Goal: Task Accomplishment & Management: Complete application form

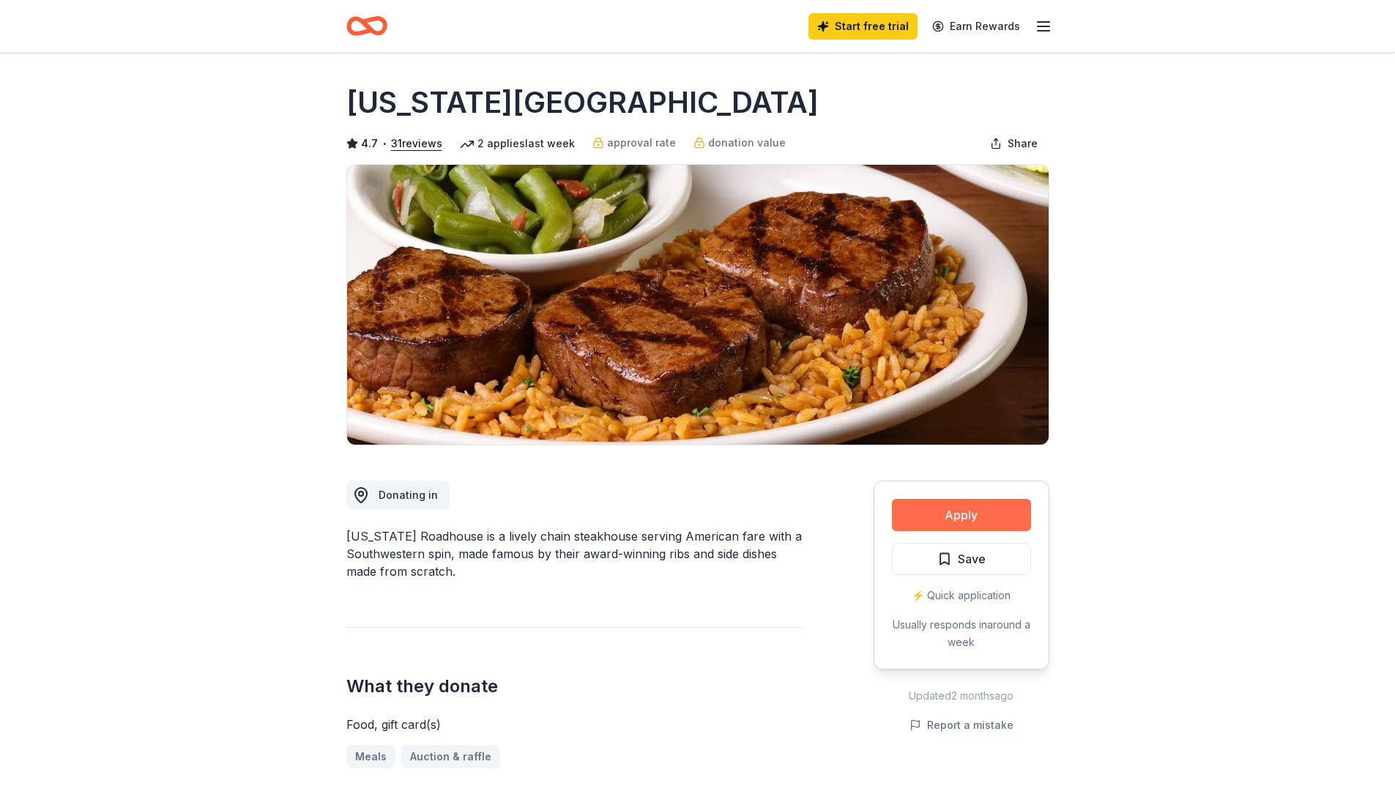
click at [944, 519] on button "Apply" at bounding box center [961, 515] width 139 height 32
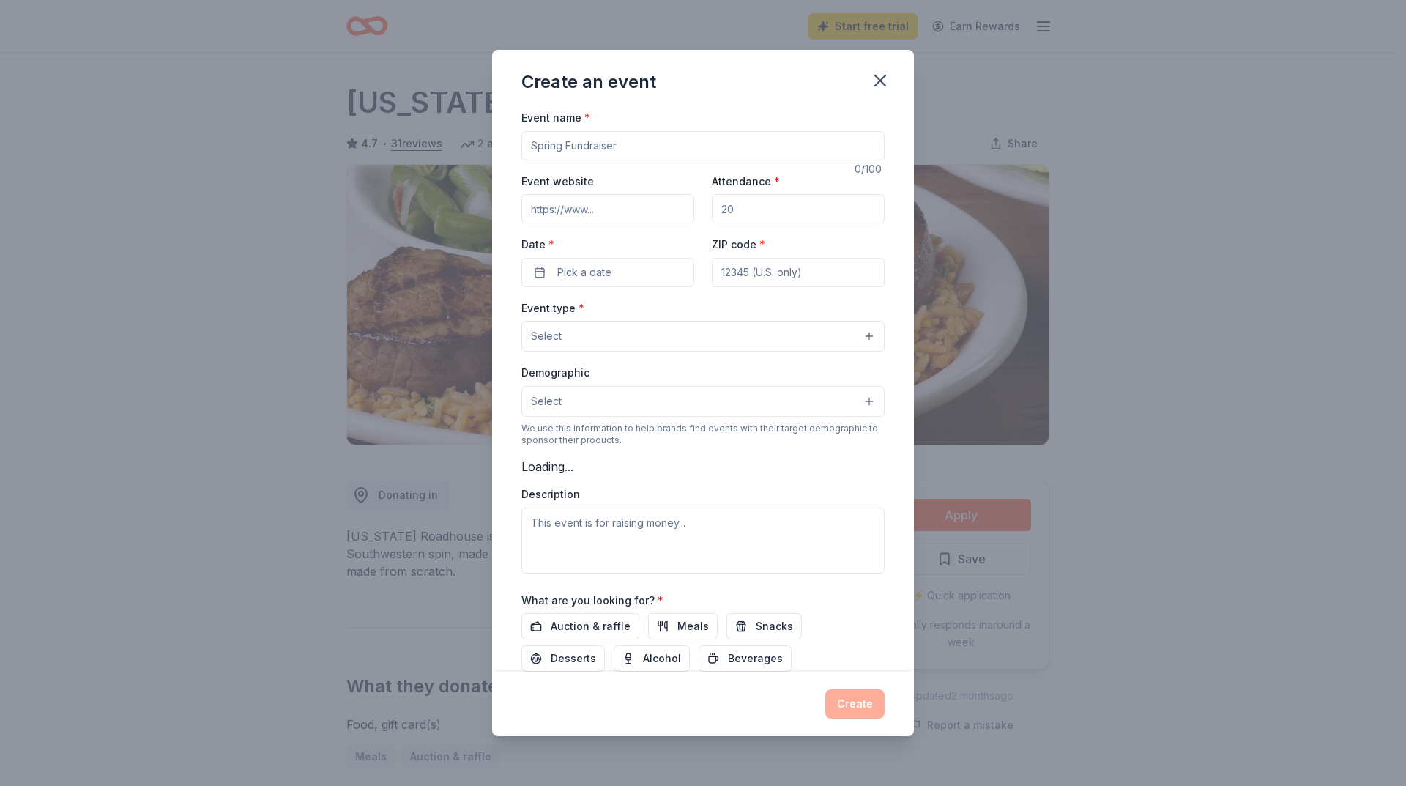
click at [554, 149] on input "Event name *" at bounding box center [703, 145] width 363 height 29
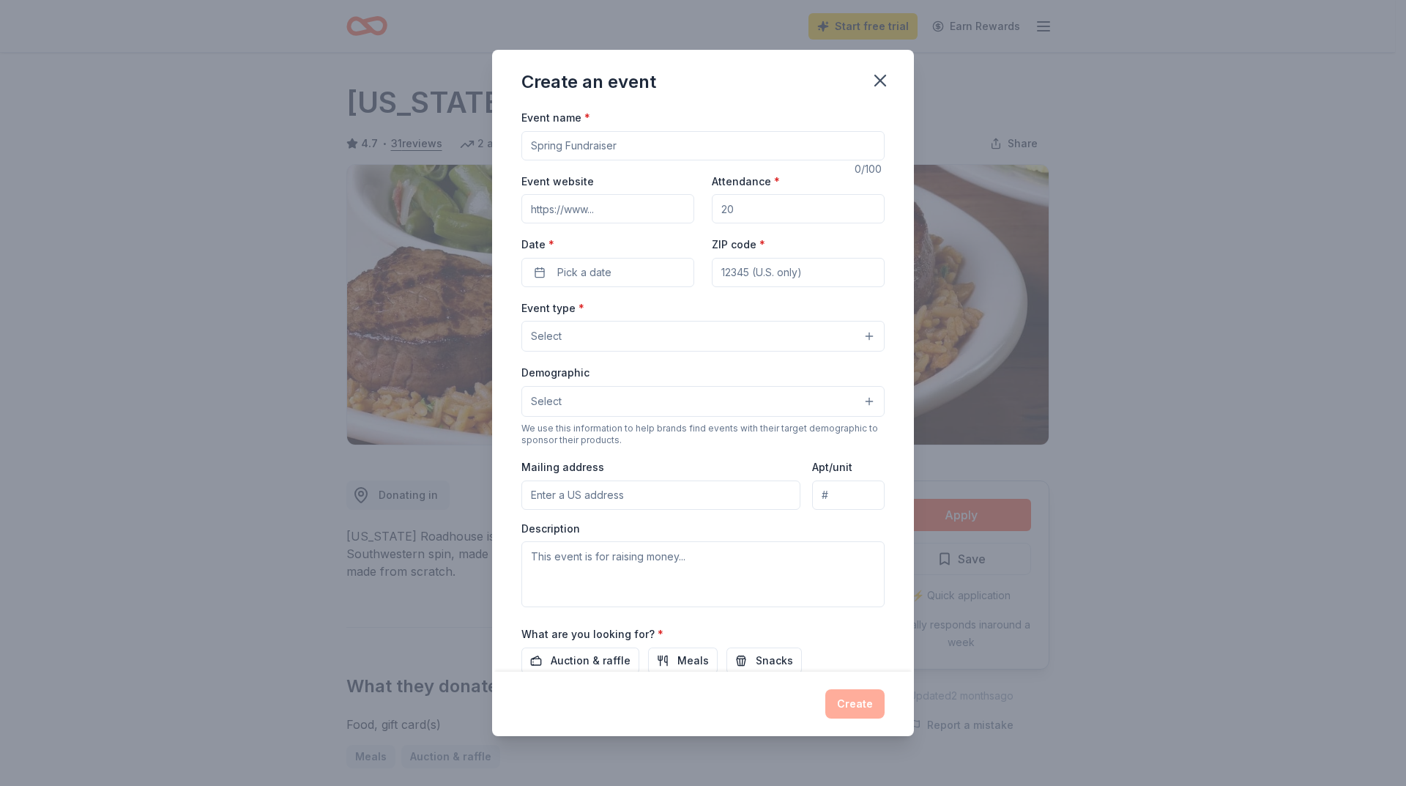
click at [667, 336] on button "Select" at bounding box center [703, 336] width 363 height 31
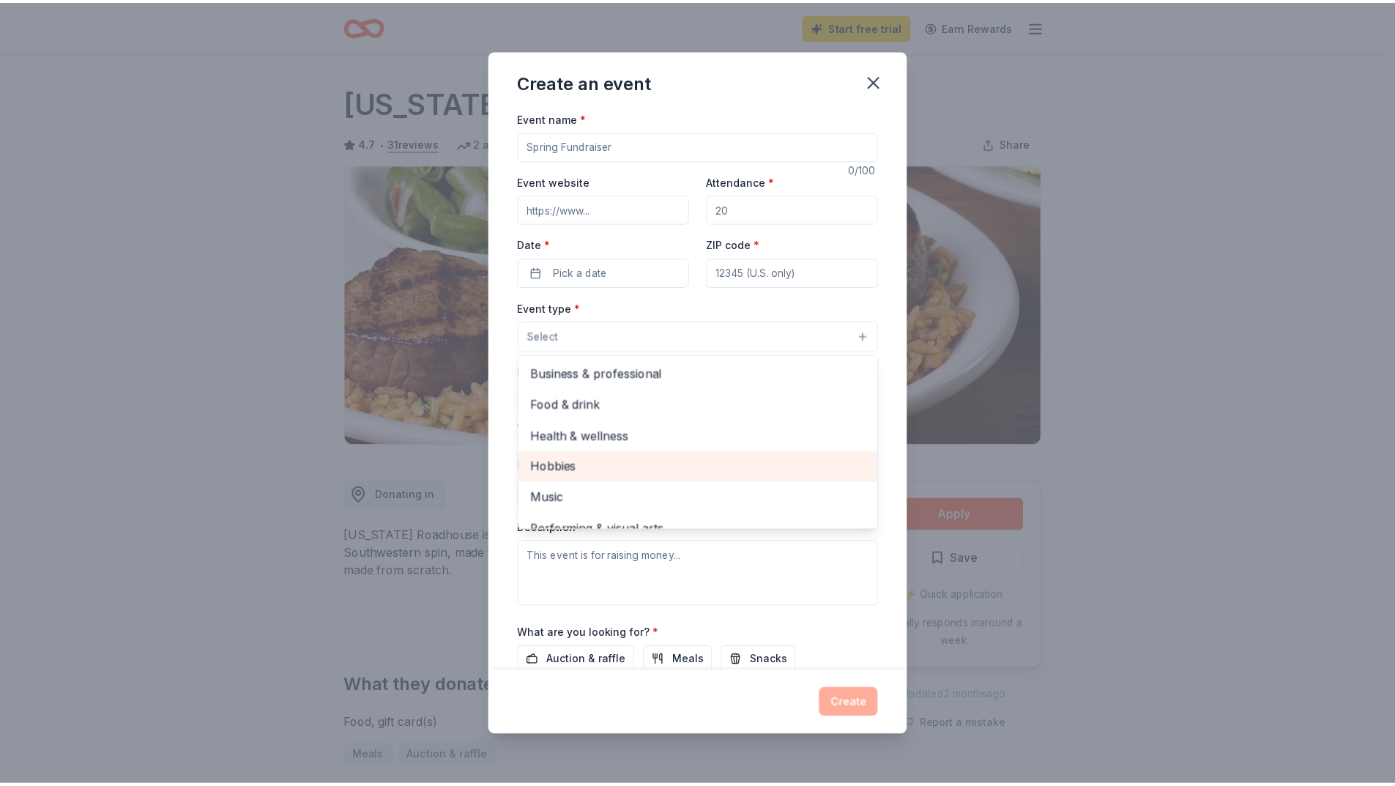
scroll to position [49, 0]
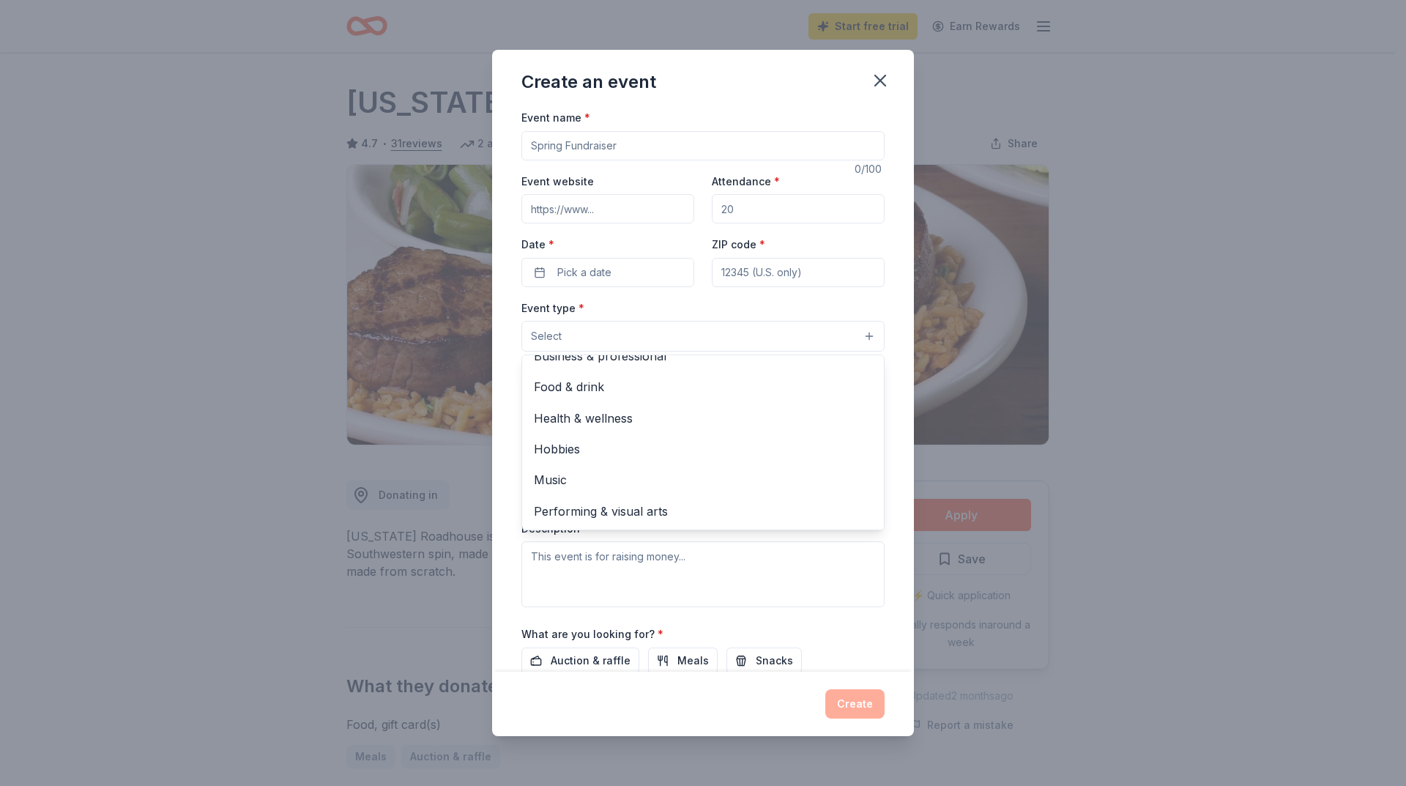
click at [1206, 429] on div "Create an event Event name * 0 /100 Event website Attendance * Date * Pick a da…" at bounding box center [703, 393] width 1406 height 786
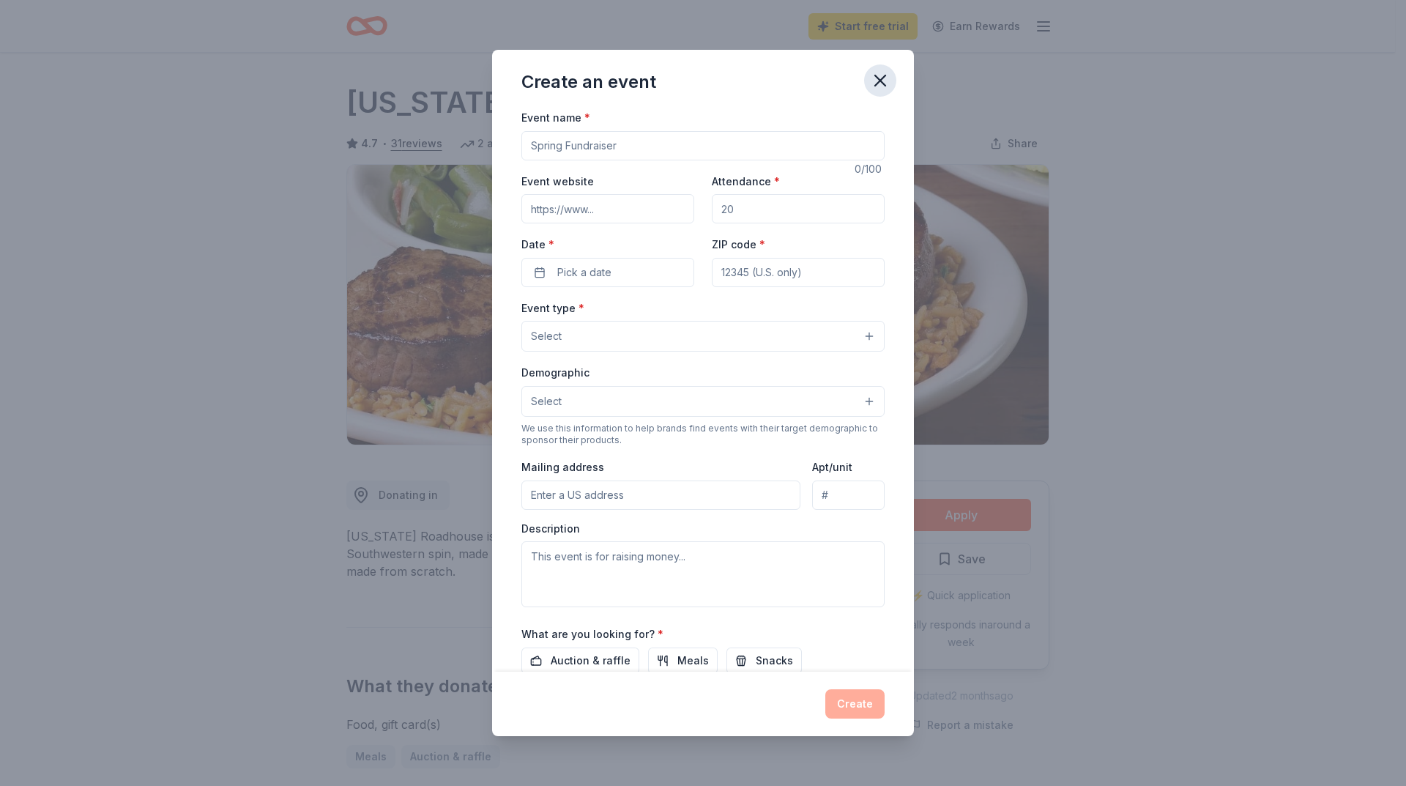
click at [875, 74] on icon "button" at bounding box center [880, 80] width 21 height 21
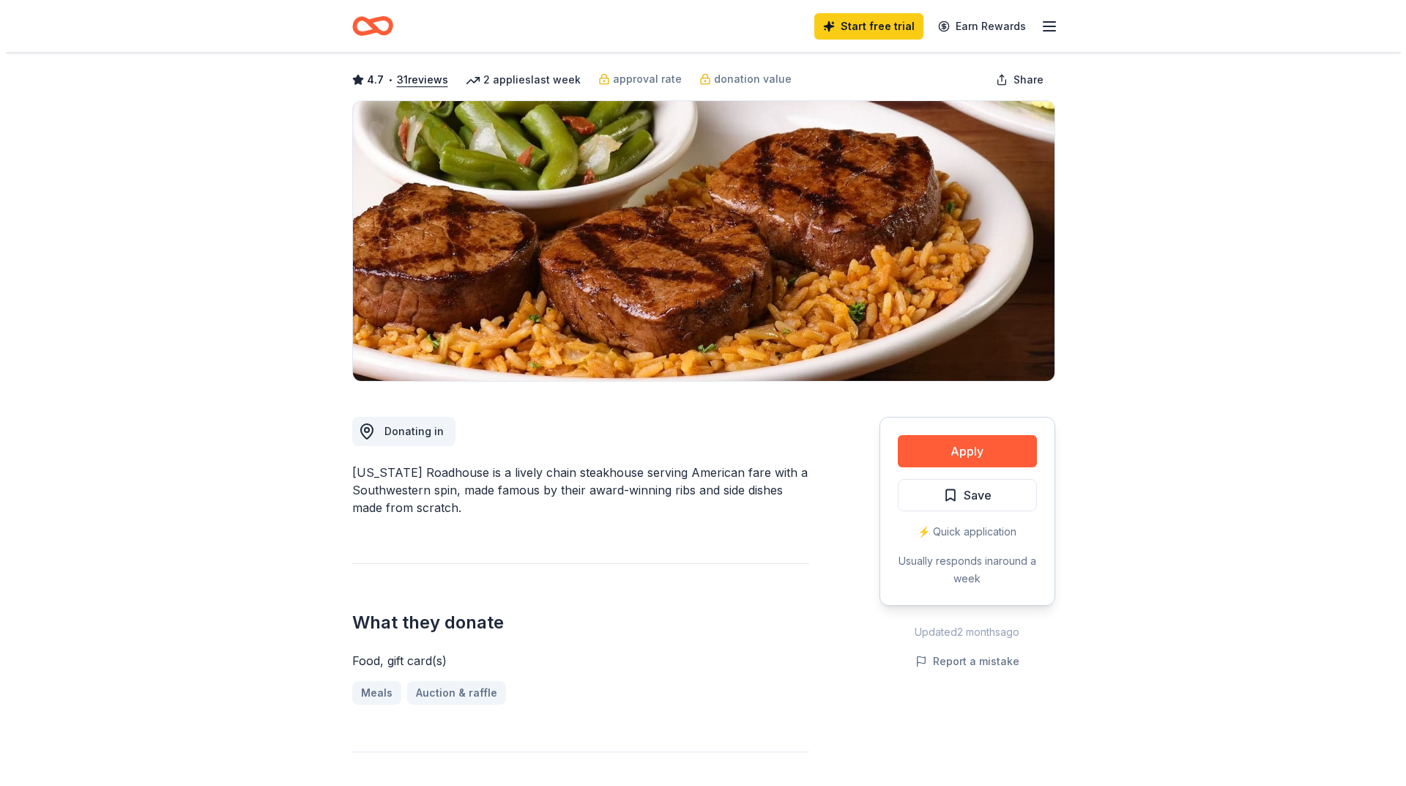
scroll to position [0, 0]
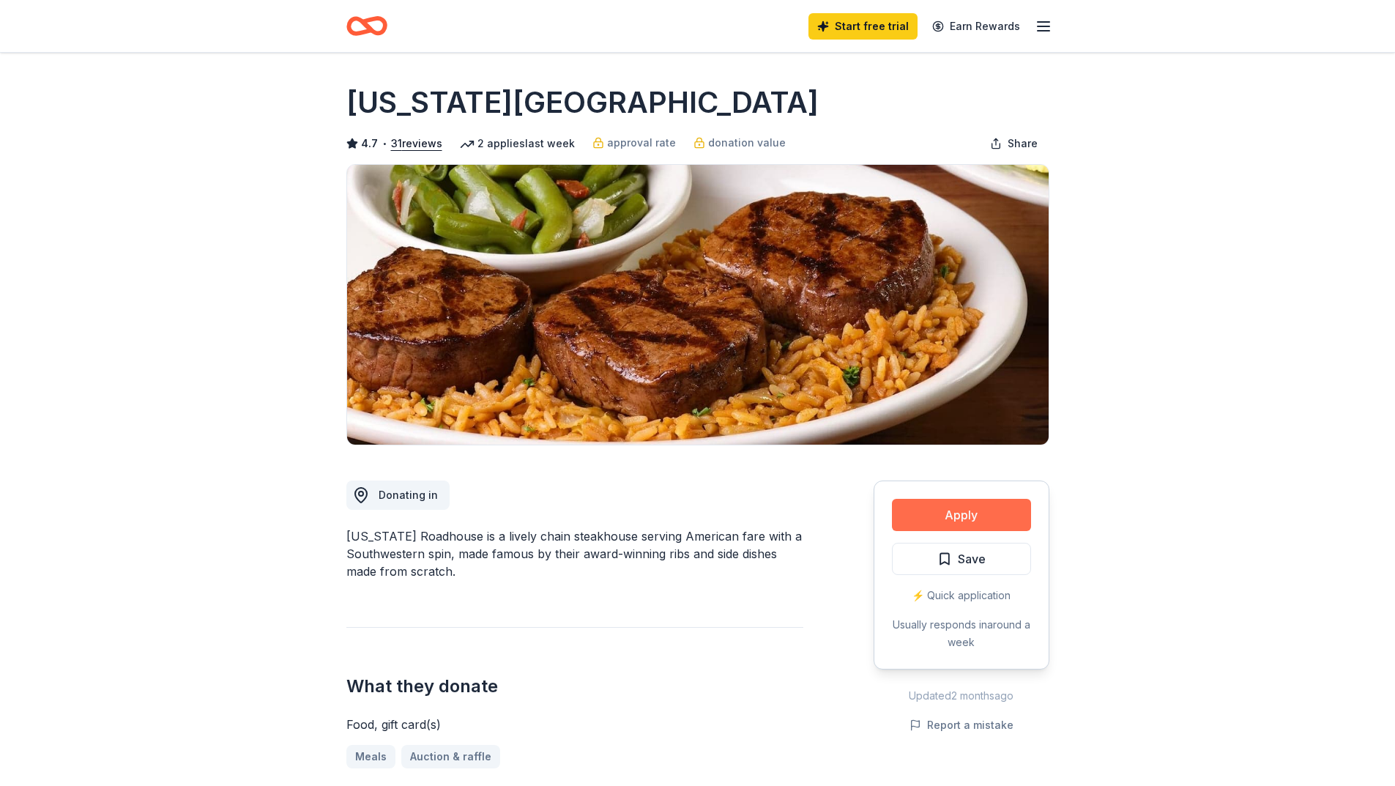
click at [959, 513] on button "Apply" at bounding box center [961, 515] width 139 height 32
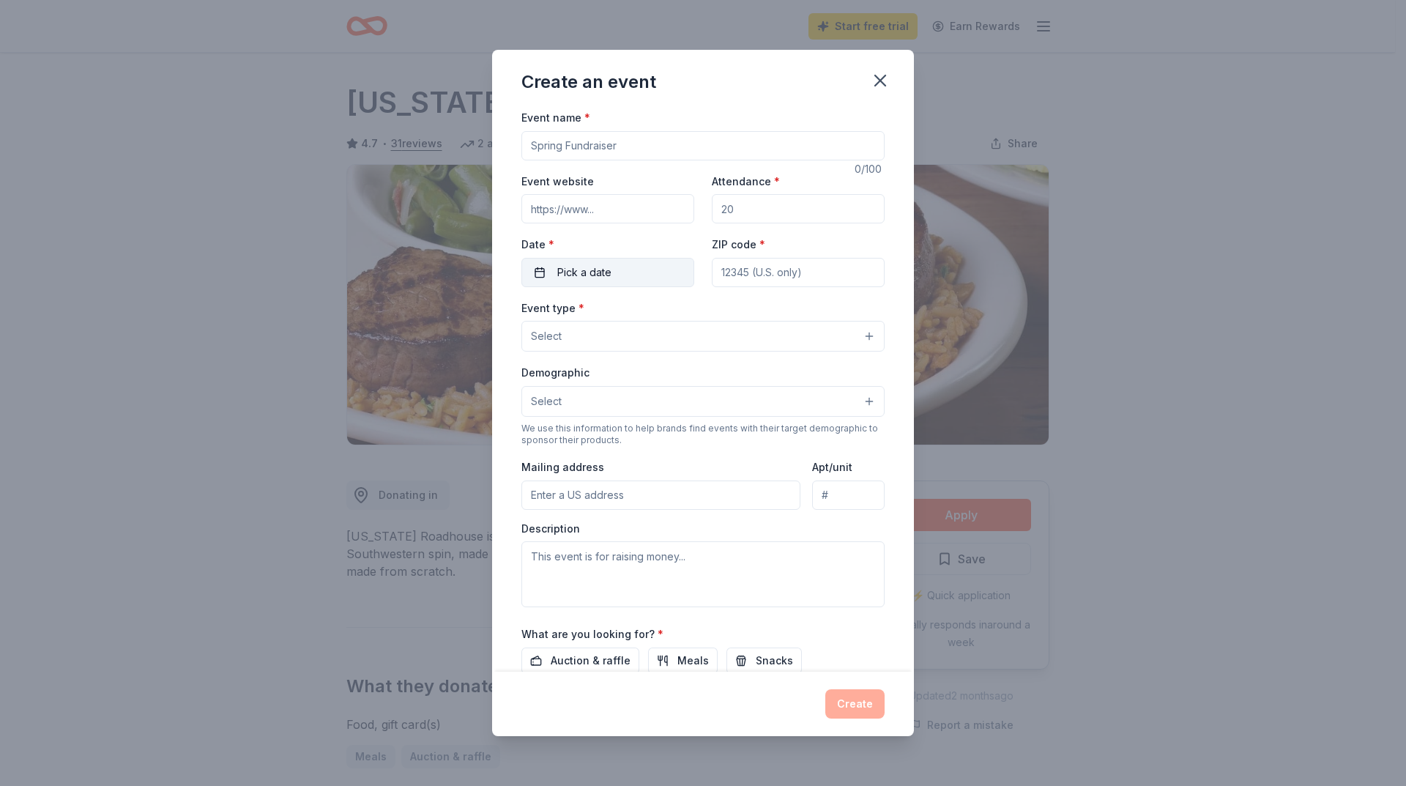
click at [627, 275] on button "Pick a date" at bounding box center [608, 272] width 173 height 29
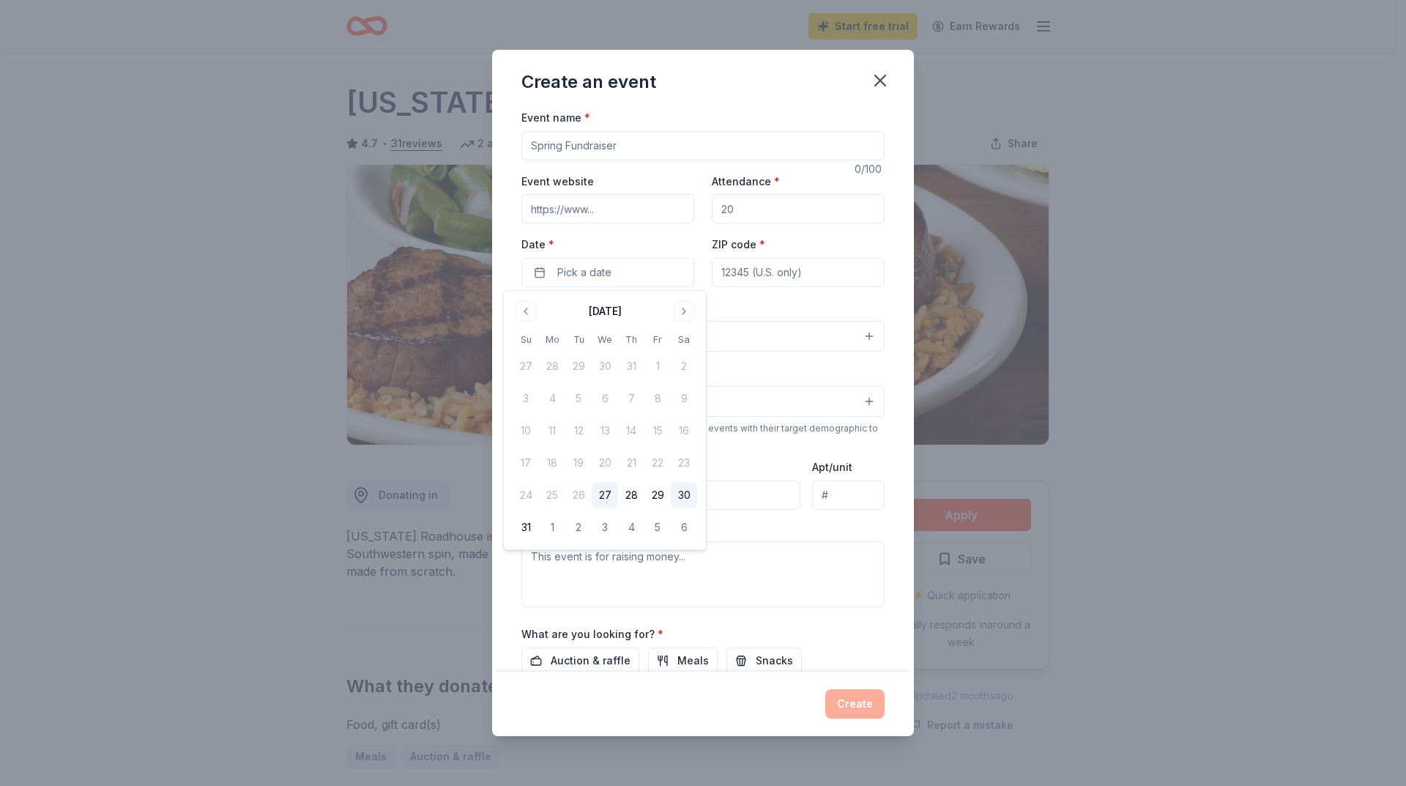
click at [690, 497] on button "30" at bounding box center [684, 495] width 26 height 26
click at [751, 276] on input "ZIP code *" at bounding box center [798, 272] width 173 height 29
type input "17404"
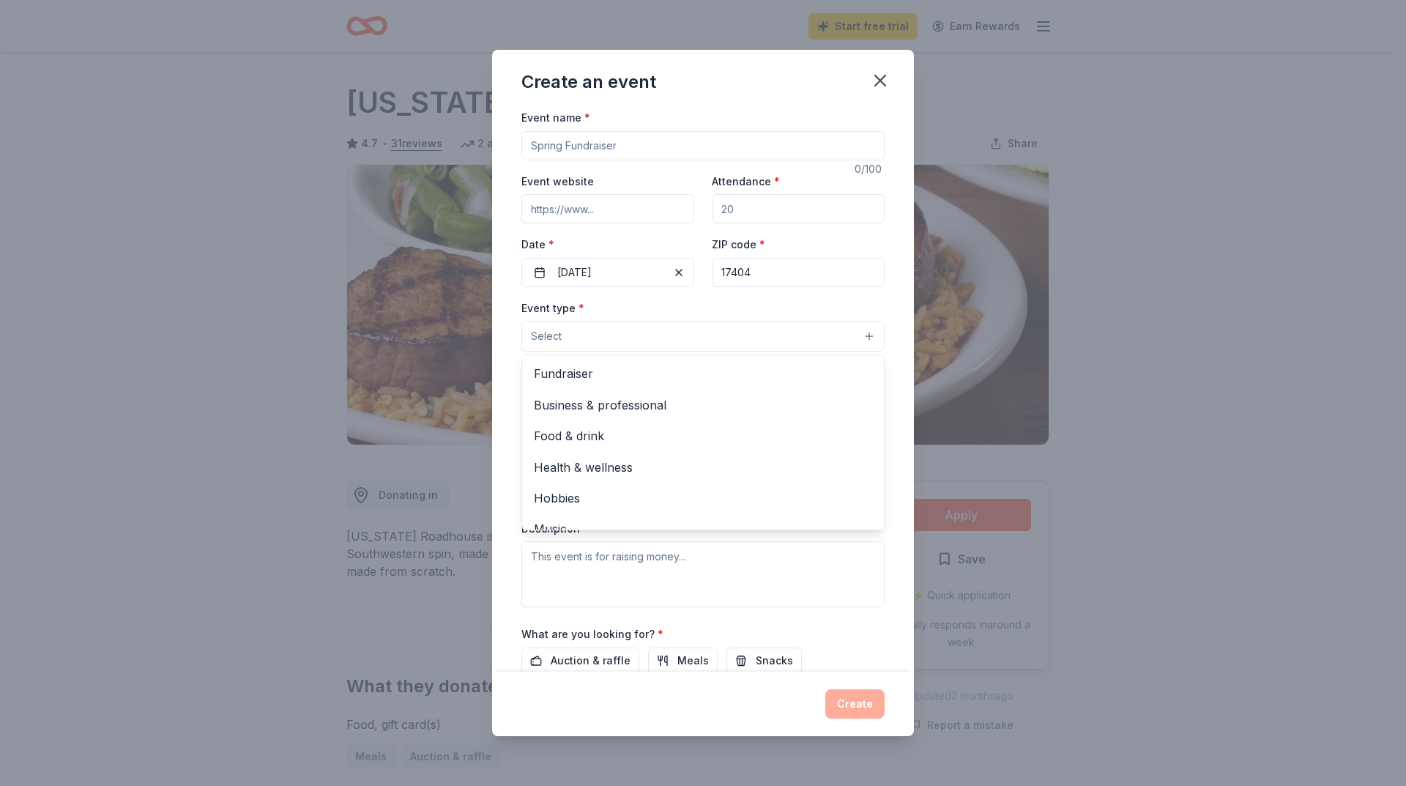
click at [702, 341] on button "Select" at bounding box center [703, 336] width 363 height 31
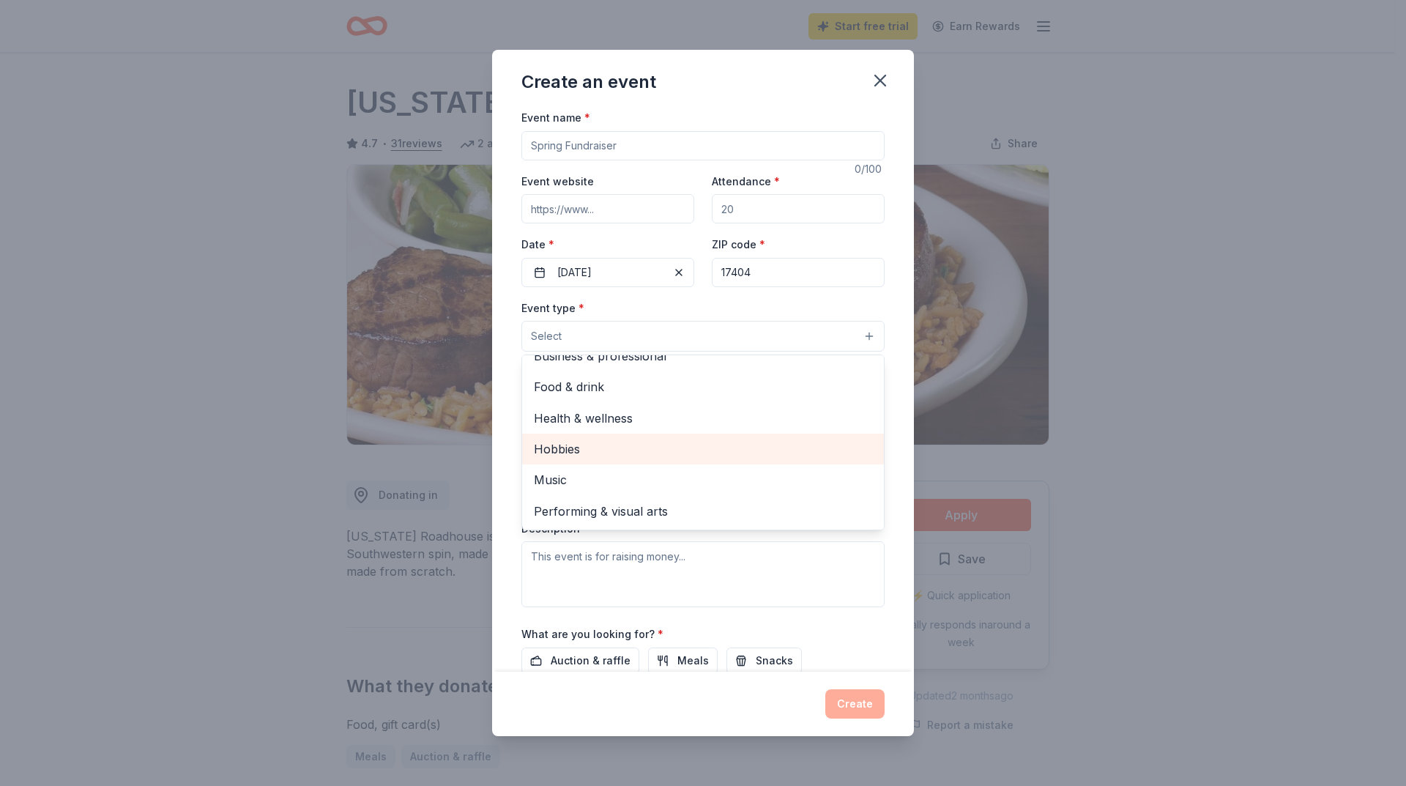
click at [553, 453] on span "Hobbies" at bounding box center [703, 448] width 338 height 19
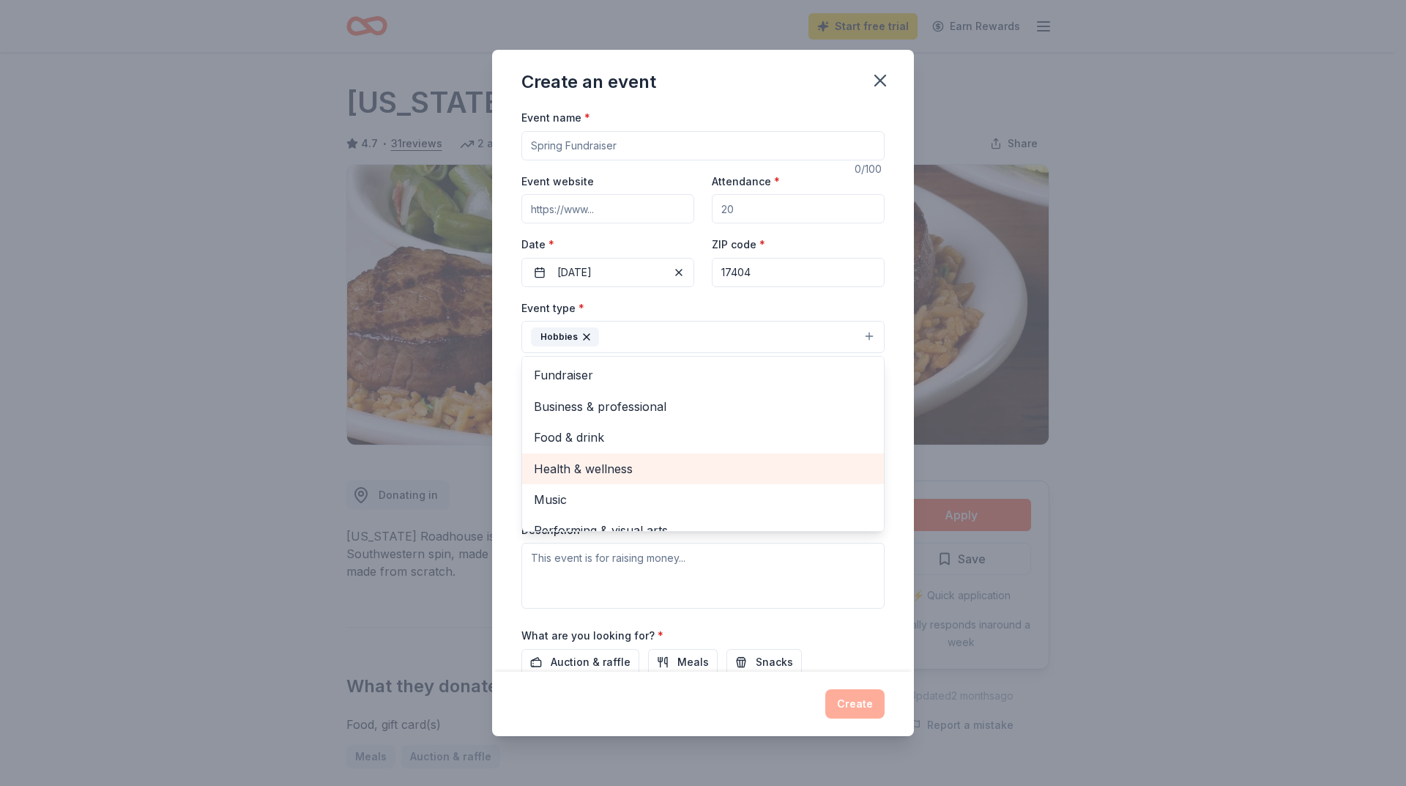
scroll to position [18, 0]
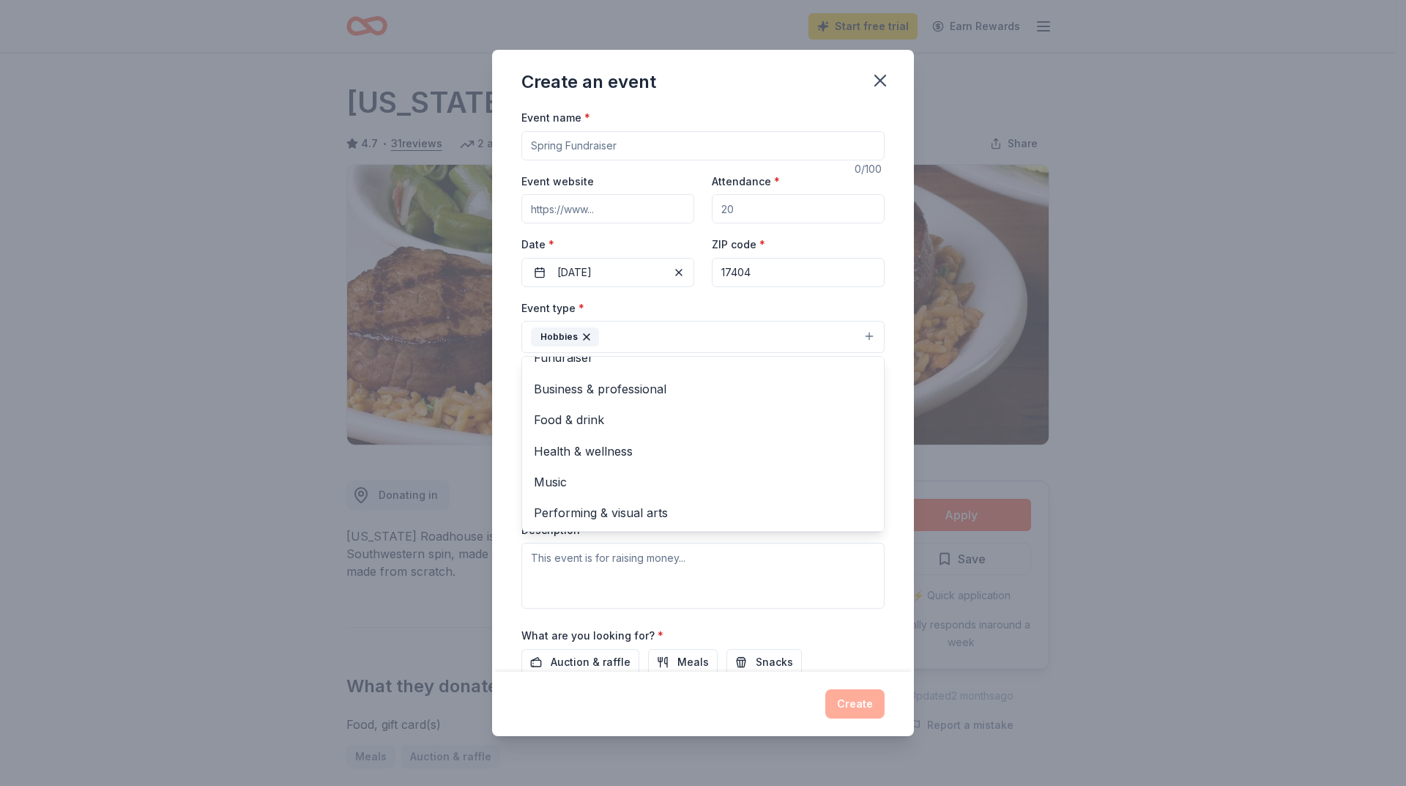
click at [1173, 421] on div "Create an event Event name * 0 /100 Event website Attendance * Date * [DATE] ZI…" at bounding box center [703, 393] width 1406 height 786
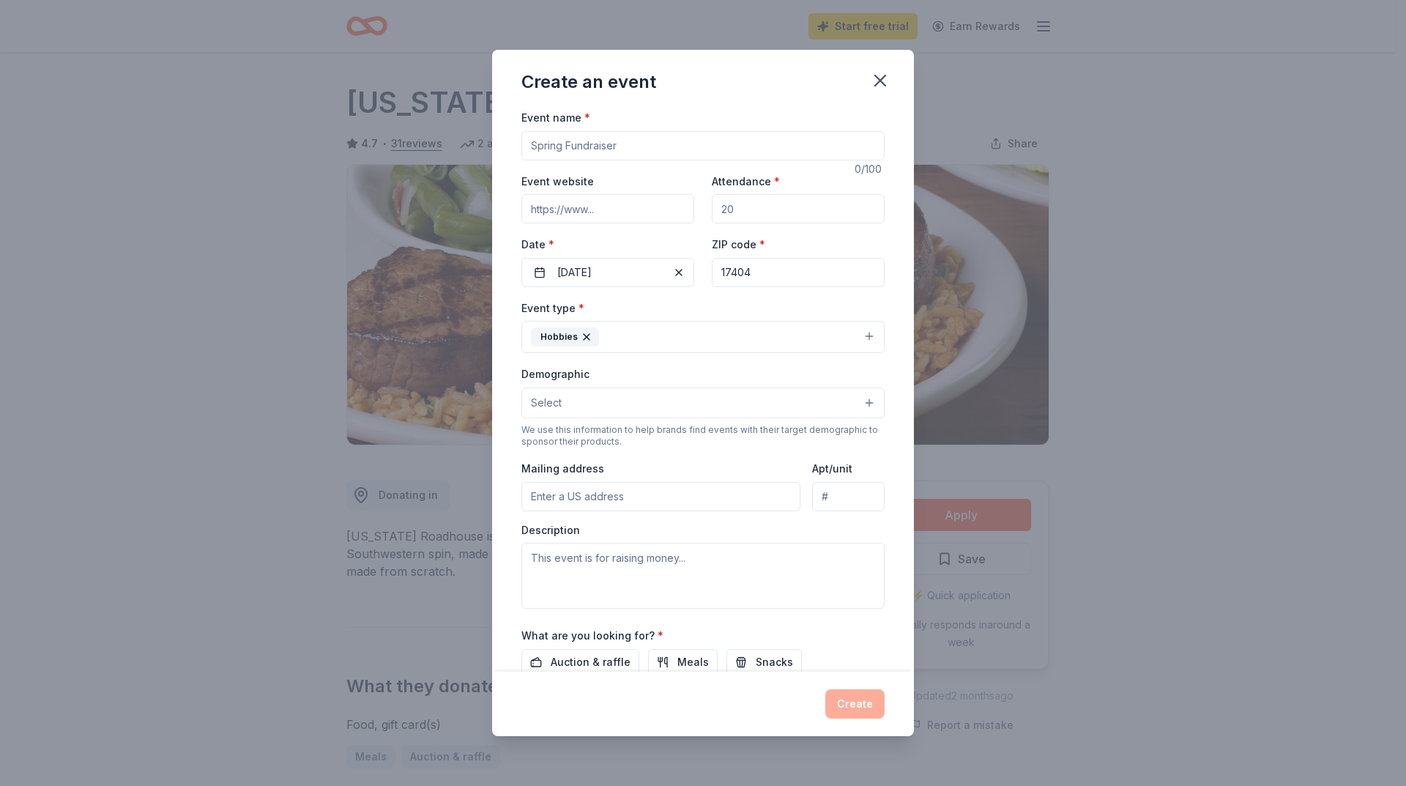
click at [632, 401] on button "Select" at bounding box center [703, 402] width 363 height 31
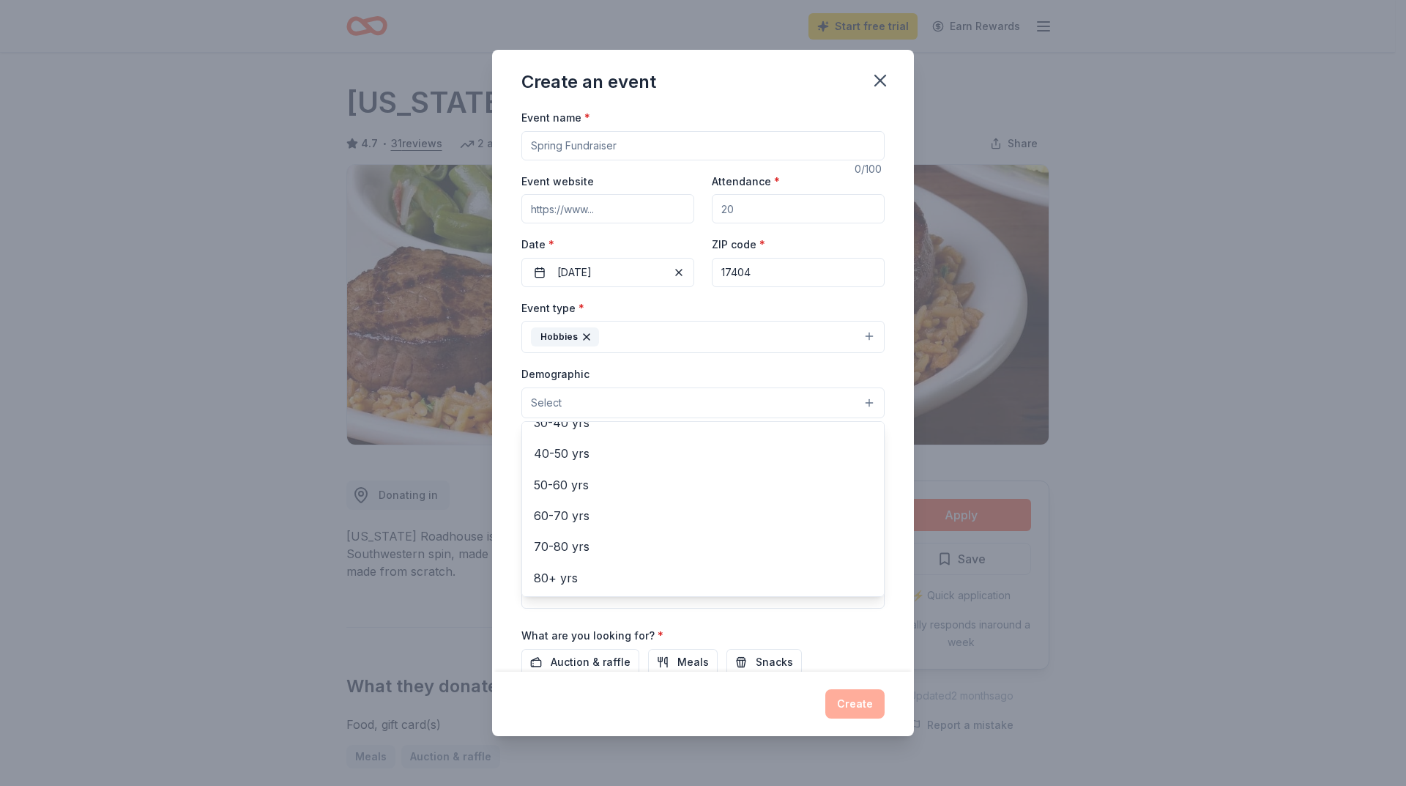
scroll to position [0, 0]
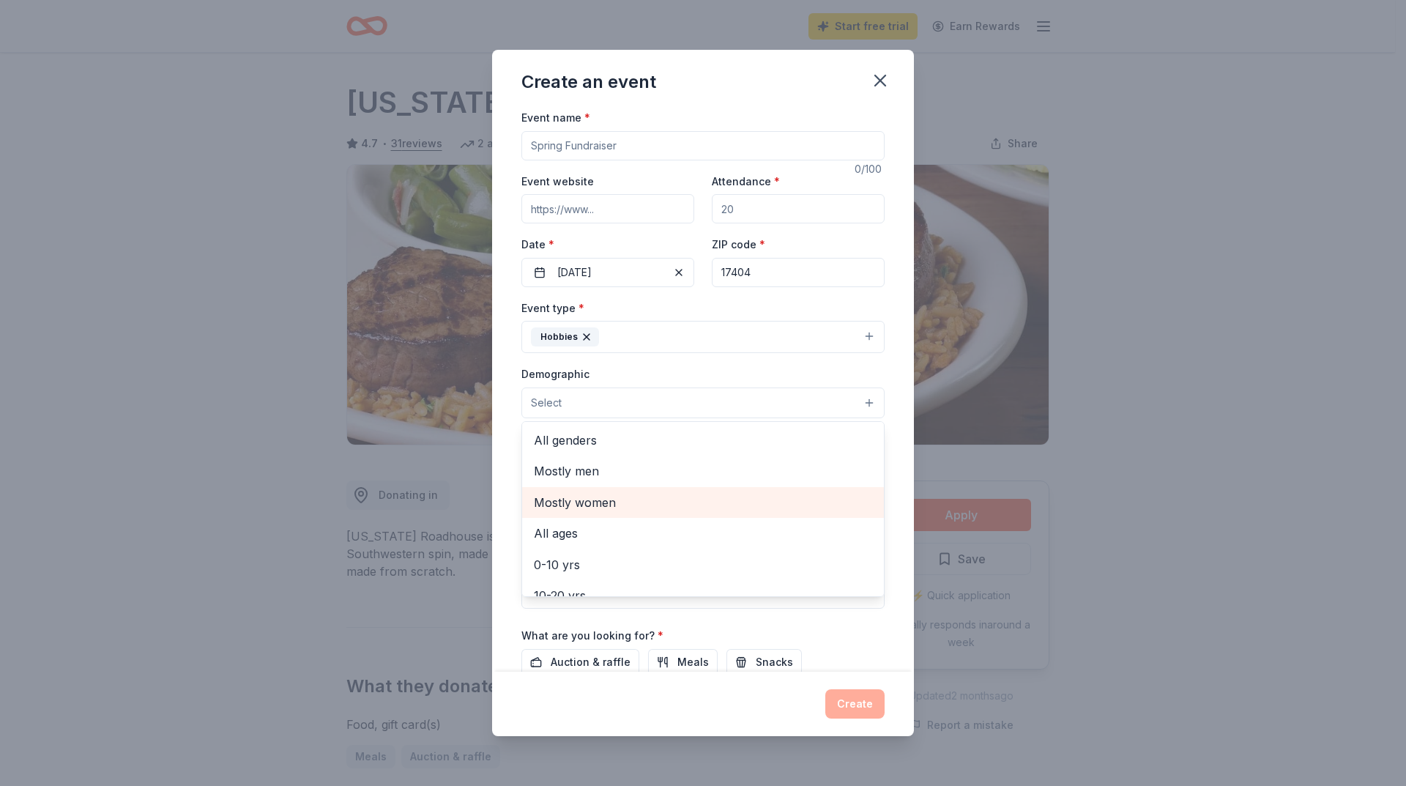
click at [640, 499] on span "Mostly women" at bounding box center [703, 502] width 338 height 19
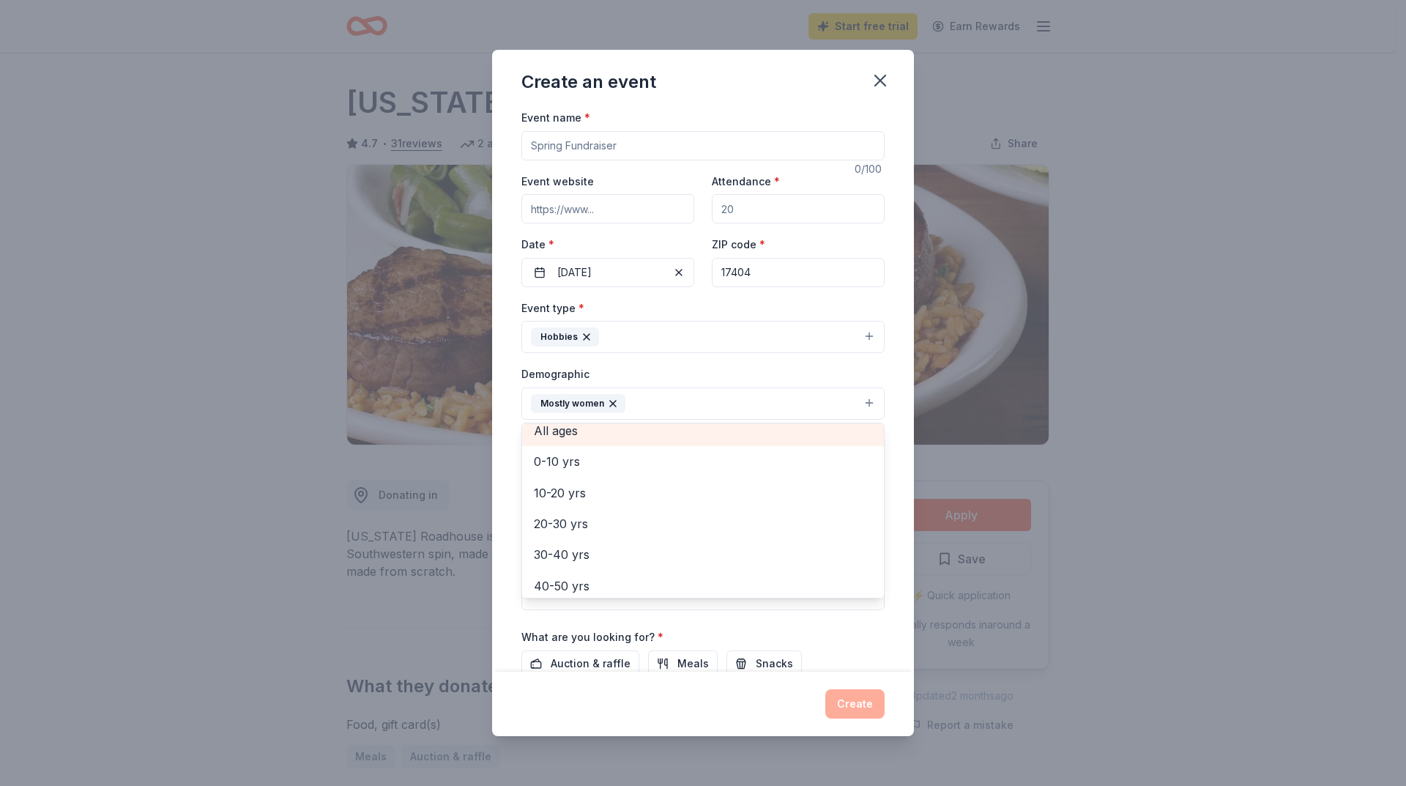
click at [581, 434] on span "All ages" at bounding box center [703, 430] width 338 height 19
click at [1287, 522] on div "Create an event Event name * 0 /100 Event website Attendance * Date * [DATE] ZI…" at bounding box center [703, 393] width 1406 height 786
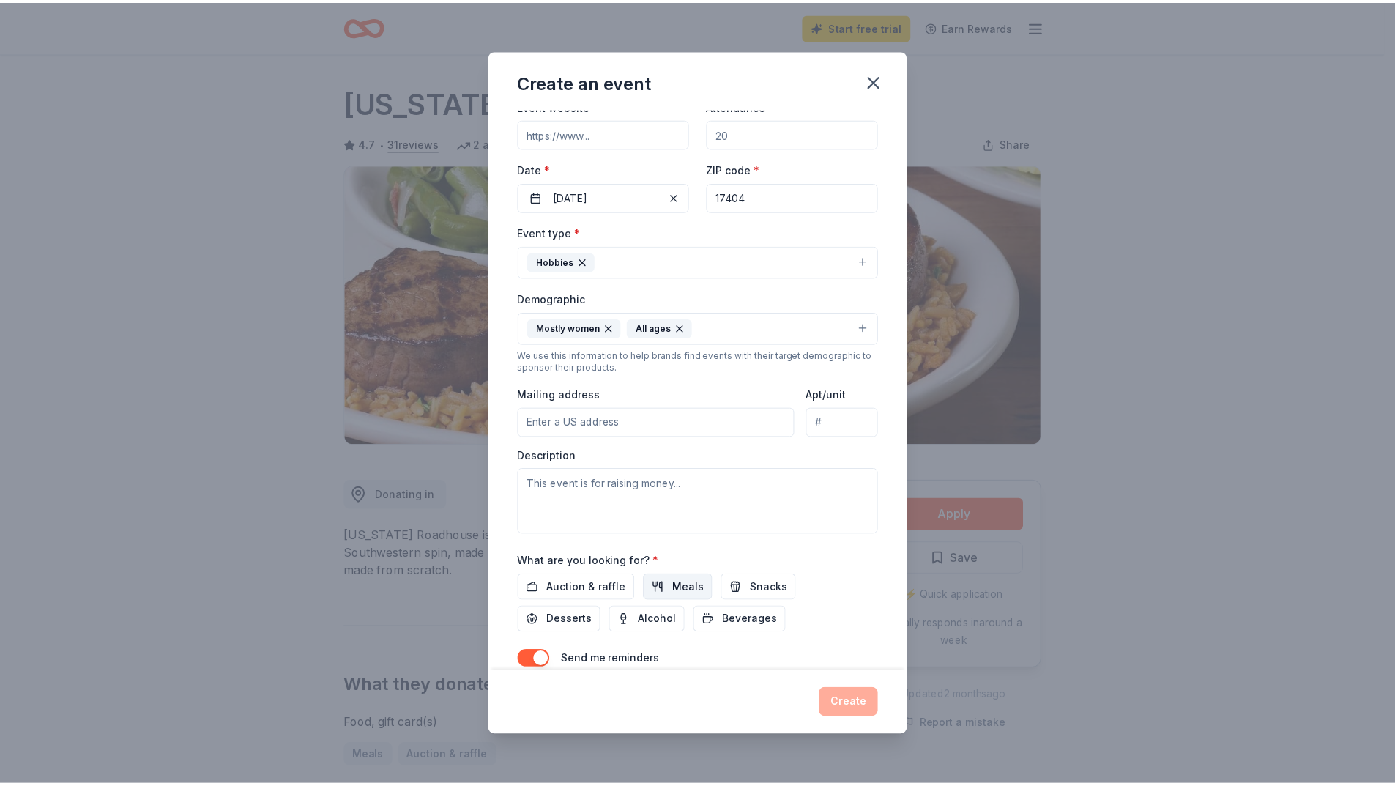
scroll to position [140, 0]
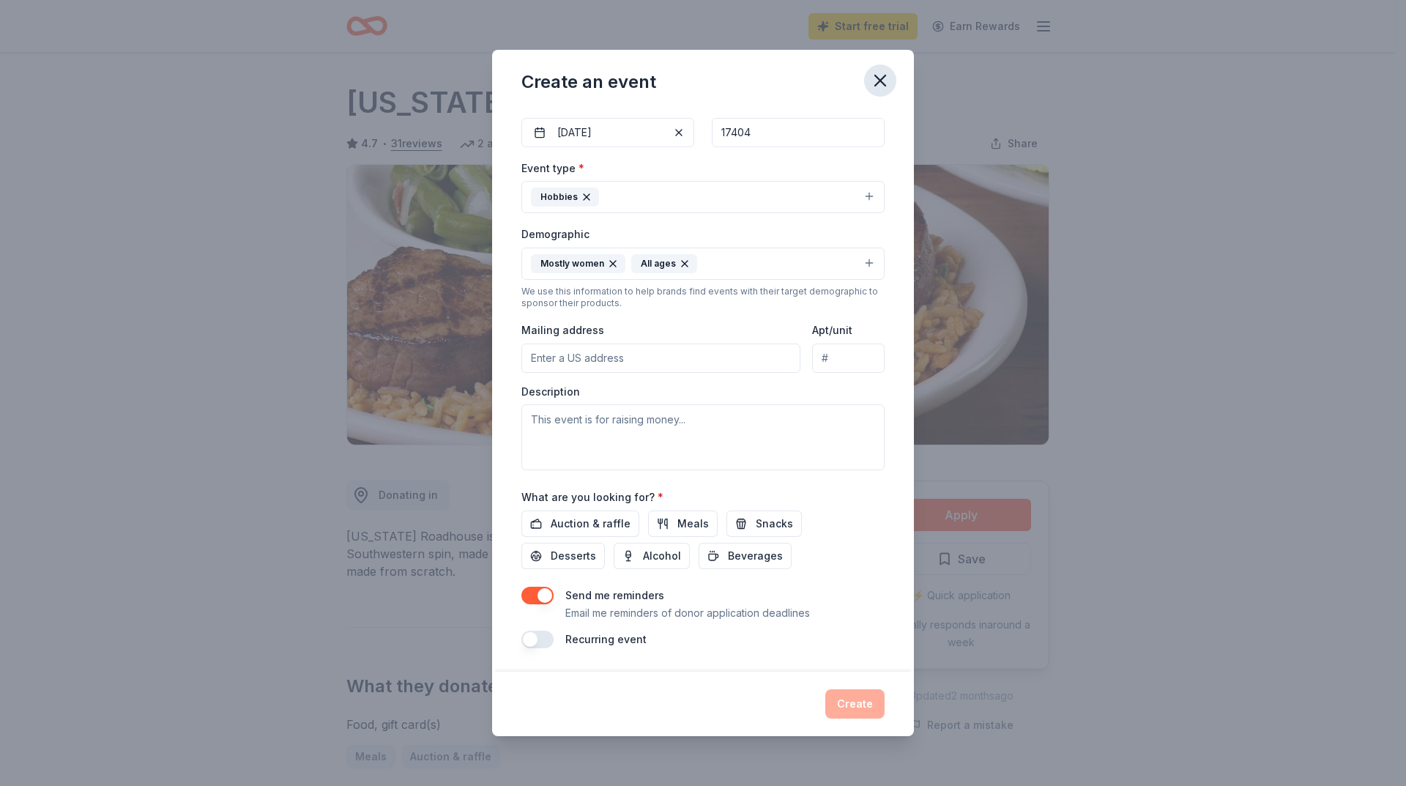
click at [879, 84] on icon "button" at bounding box center [880, 80] width 21 height 21
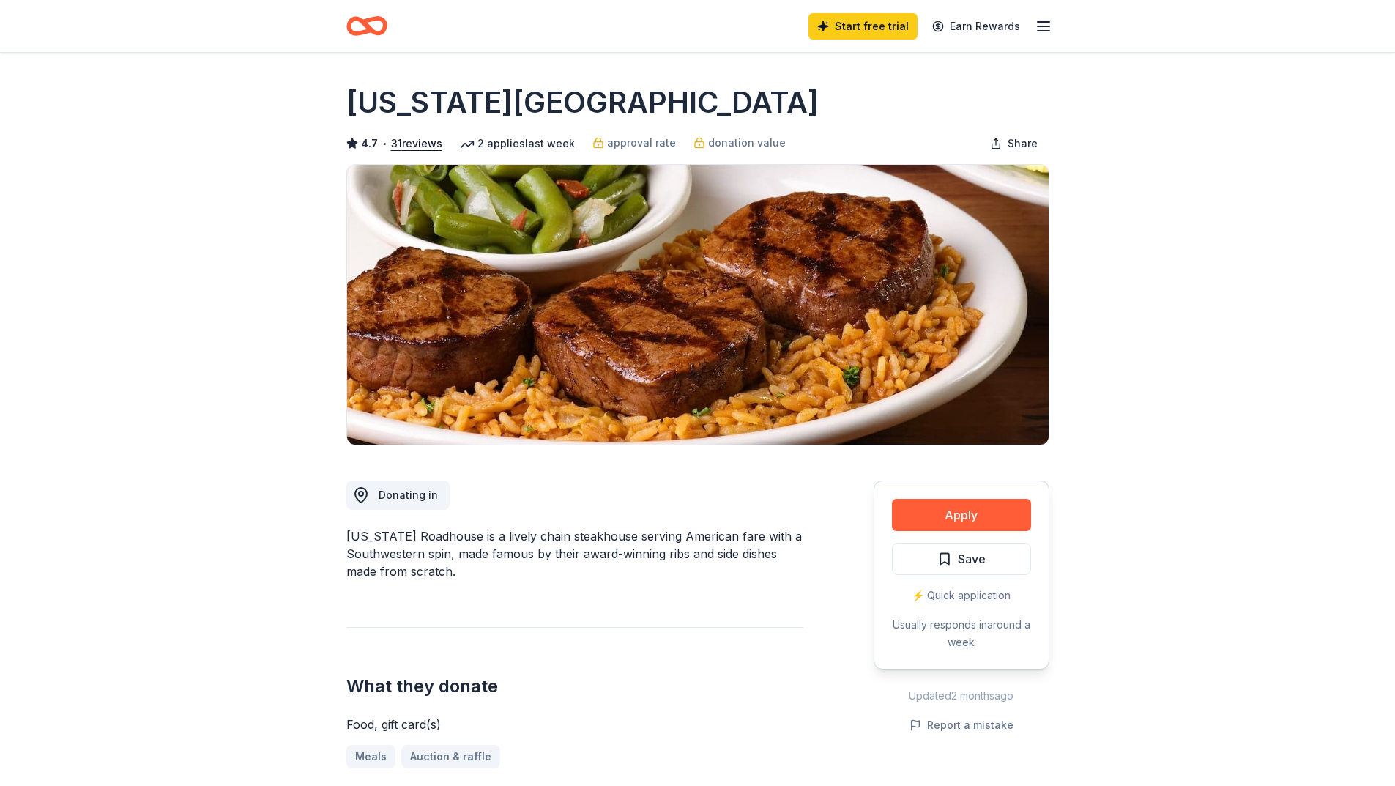
click at [1043, 29] on icon "button" at bounding box center [1044, 27] width 18 height 18
